Goal: Find specific page/section: Find specific page/section

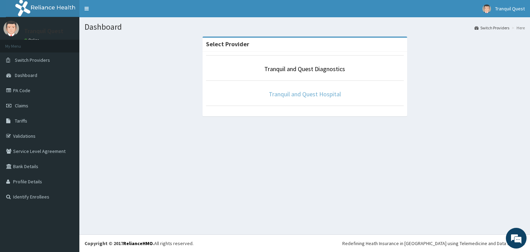
click at [315, 91] on link "Tranquil and Quest Hospital" at bounding box center [305, 94] width 72 height 8
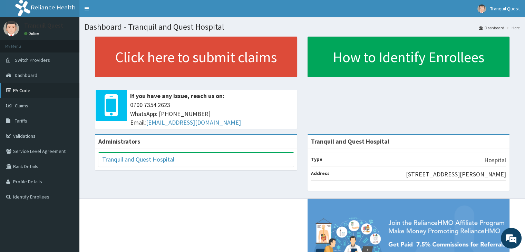
click at [39, 92] on link "PA Code" at bounding box center [39, 90] width 79 height 15
